Goal: Task Accomplishment & Management: Use online tool/utility

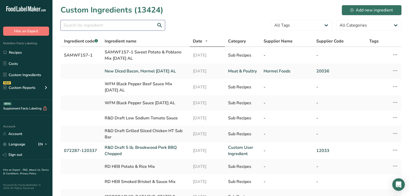
click at [111, 25] on input "text" at bounding box center [113, 25] width 105 height 10
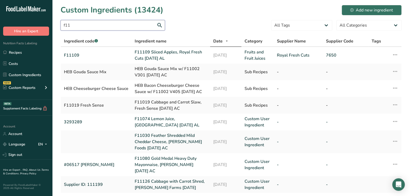
click at [139, 26] on input "f11" at bounding box center [113, 25] width 105 height 10
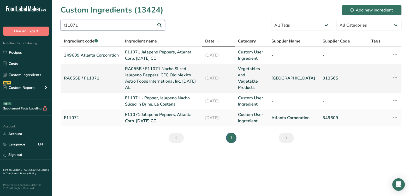
type input "f11071"
click at [152, 78] on link "RA055B / F11071 Nacho Sliced Jalapeno Peppers, CFC Old Mexico Astro Foods Inter…" at bounding box center [162, 78] width 74 height 25
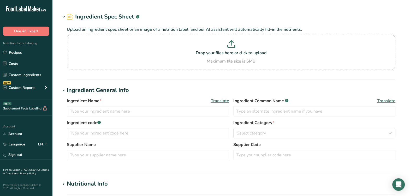
type input "RA055B / F11071 Nacho Sliced Jalapeno Peppers, CFC Old Mexico Astro Foods Inter…"
type input "Sliced Jalapeno Peppers"
type input "RA055B / F11071"
type input "[GEOGRAPHIC_DATA]"
type input "013565"
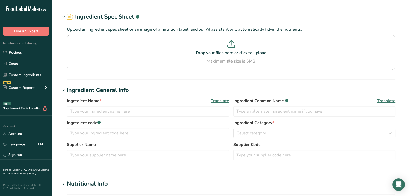
type textarea "Jalapeno Peppers, Water, [MEDICAL_DATA], Salt, [MEDICAL_DATA], [MEDICAL_DATA], …"
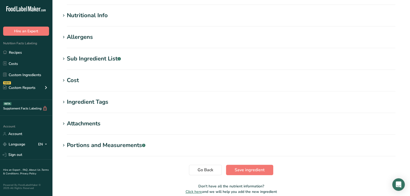
scroll to position [196, 0]
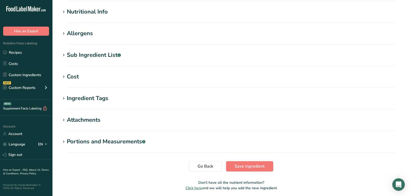
click at [107, 55] on div "Sub Ingredient List .a-a{fill:#347362;}.b-a{fill:#fff;}" at bounding box center [94, 55] width 54 height 9
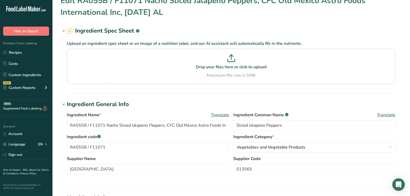
scroll to position [0, 0]
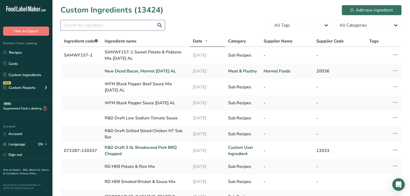
click at [132, 28] on input "text" at bounding box center [113, 25] width 105 height 10
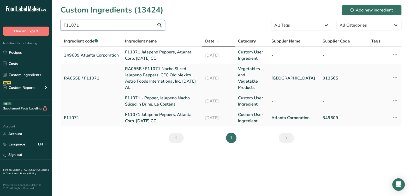
type input "F11071"
click at [175, 82] on link "RA055B / F11071 Nacho Sliced Jalapeno Peppers, CFC Old Mexico Astro Foods Inter…" at bounding box center [162, 78] width 74 height 25
